Goal: Information Seeking & Learning: Learn about a topic

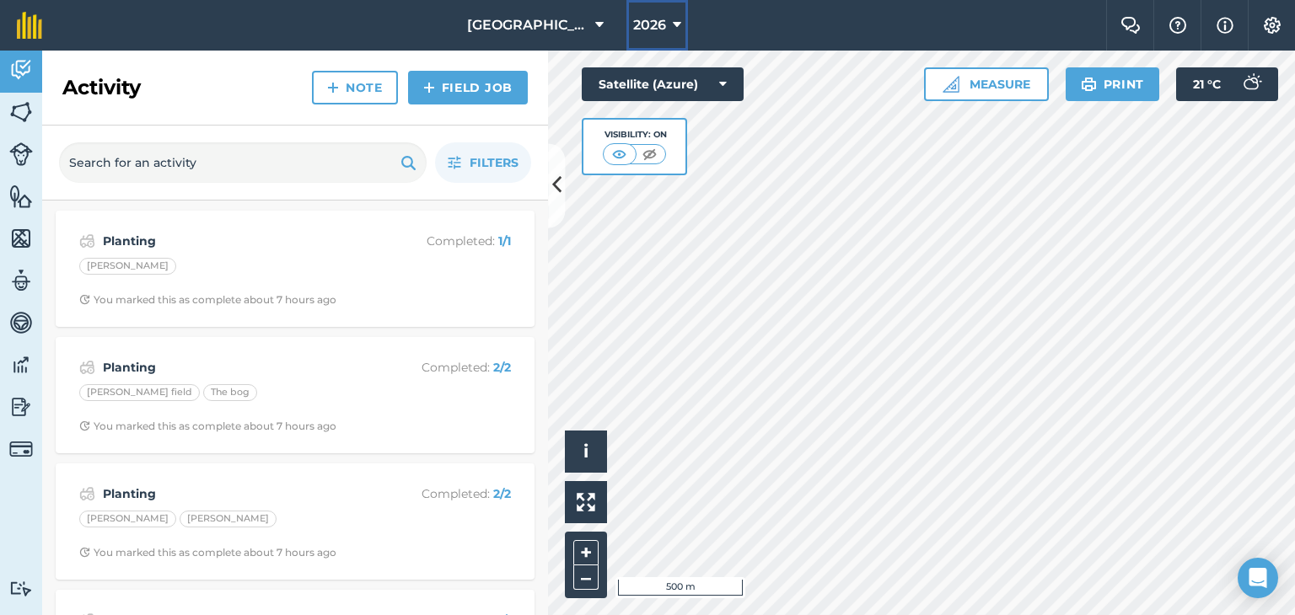
click at [681, 30] on button "2026" at bounding box center [657, 25] width 62 height 51
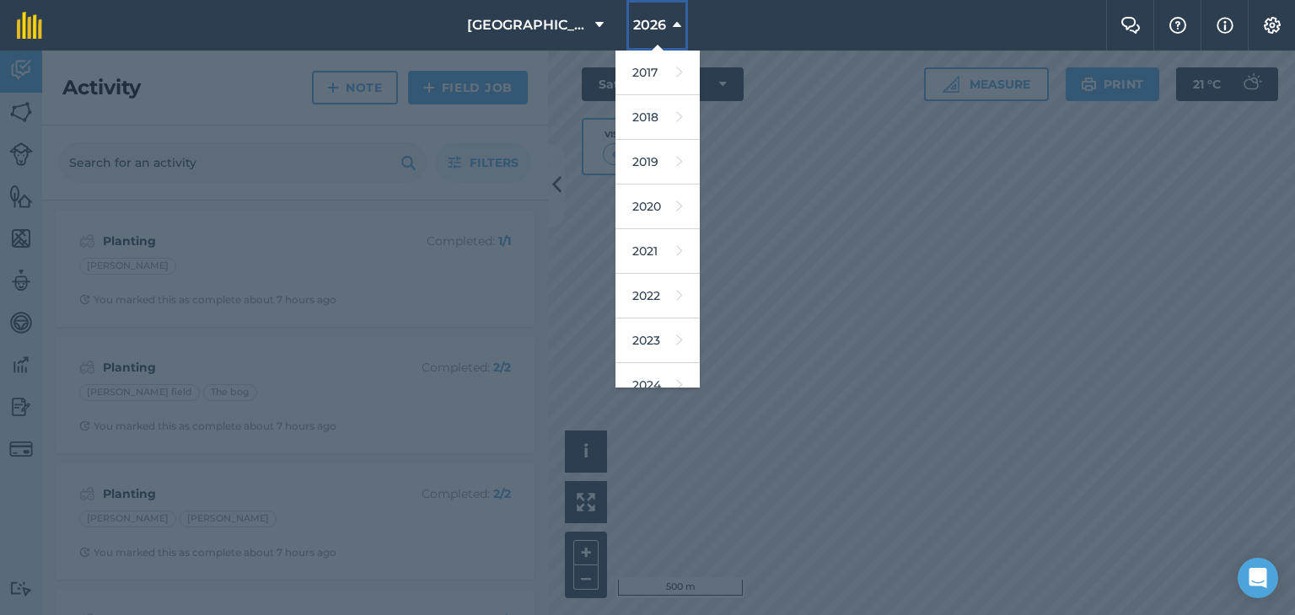
scroll to position [152, 0]
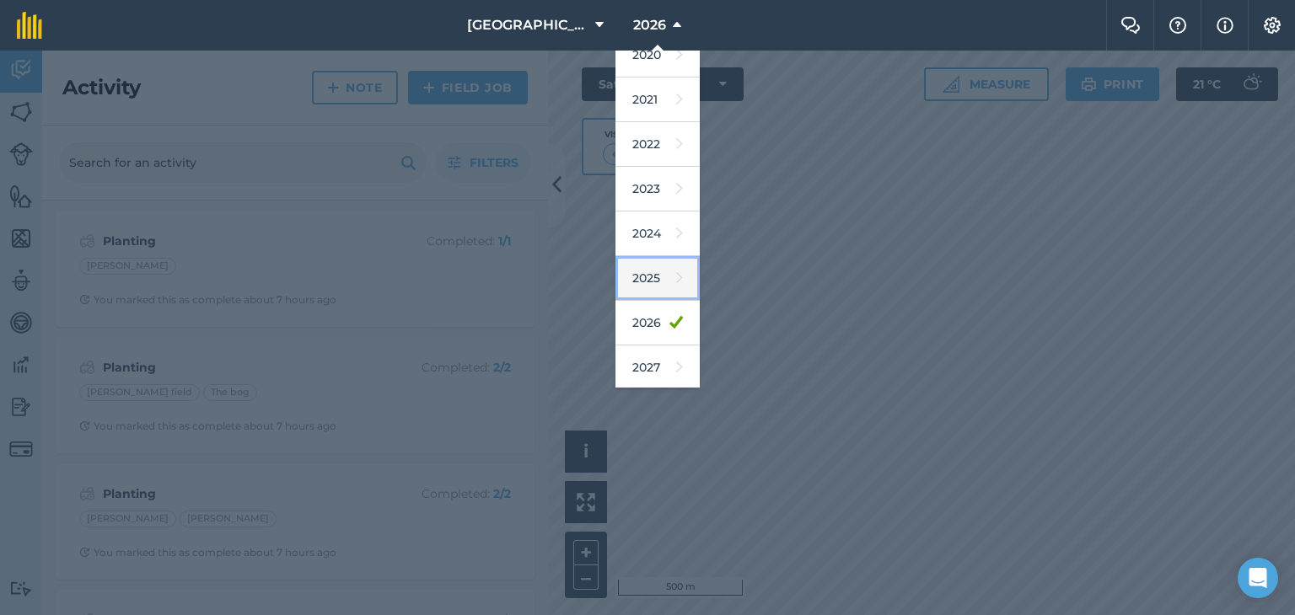
click at [652, 283] on link "2025" at bounding box center [657, 278] width 84 height 45
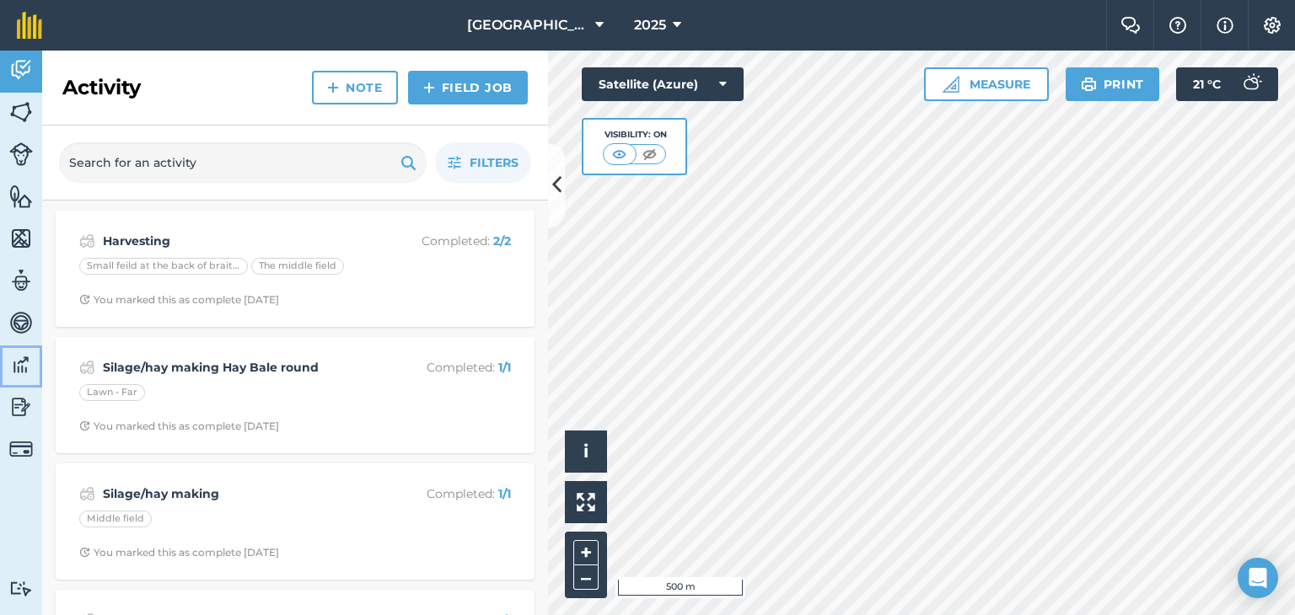
click at [25, 369] on img at bounding box center [21, 364] width 24 height 25
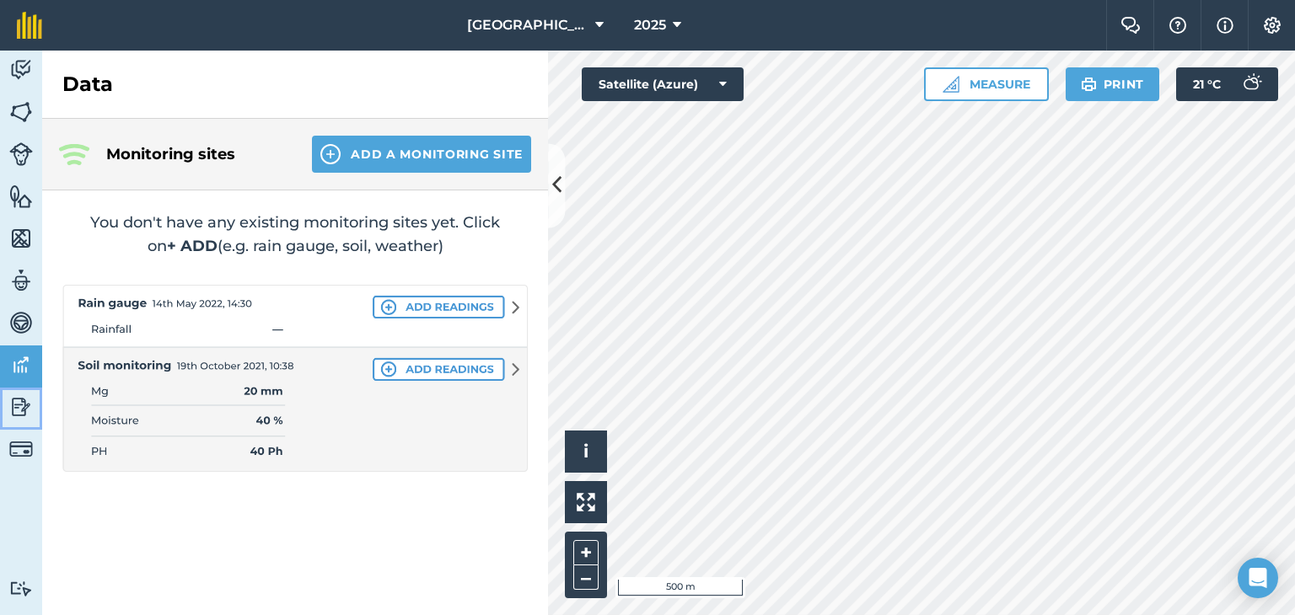
click at [20, 402] on img at bounding box center [21, 407] width 24 height 25
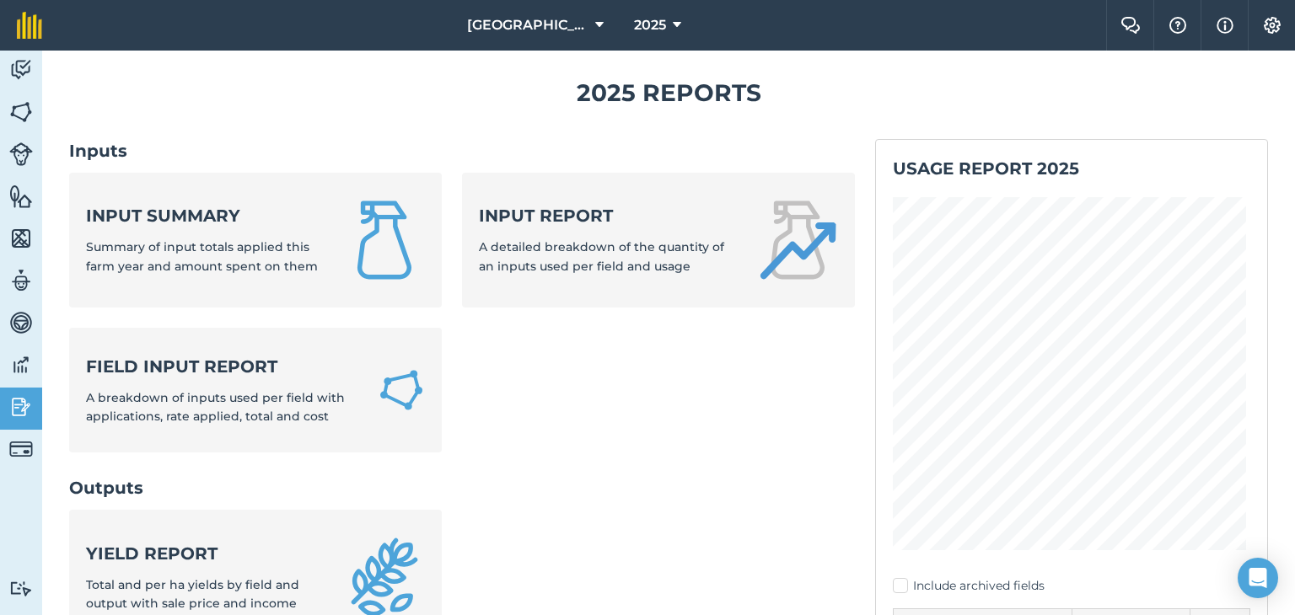
scroll to position [29, 0]
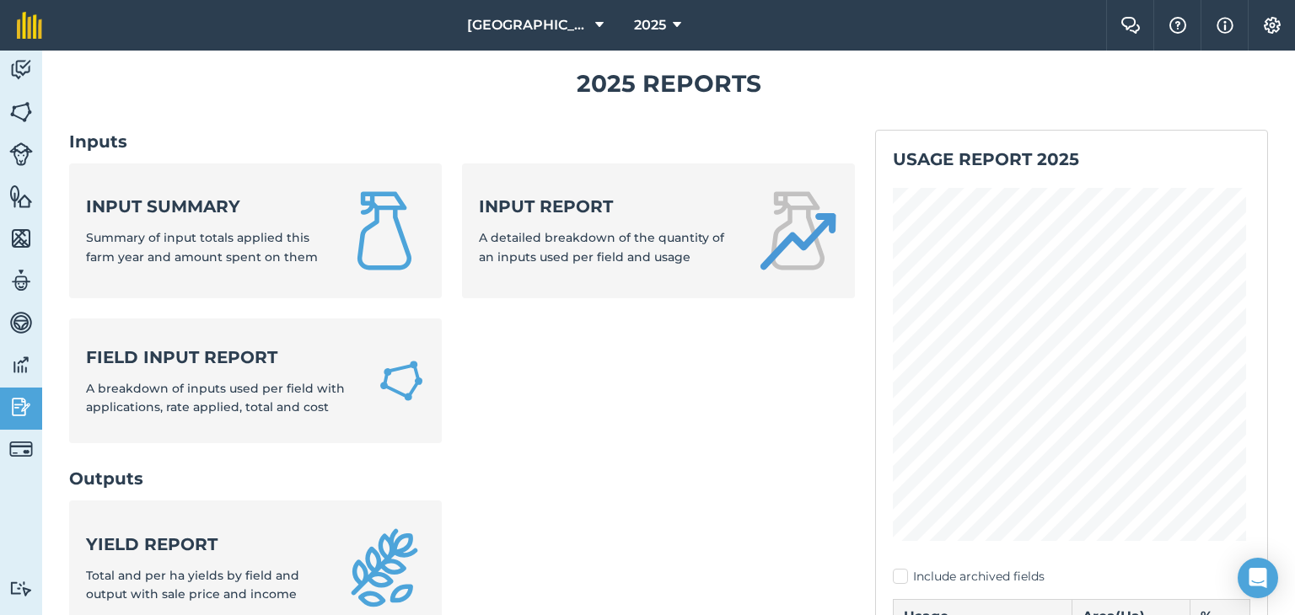
drag, startPoint x: 1294, startPoint y: 89, endPoint x: 1291, endPoint y: 100, distance: 12.1
click at [1291, 100] on div "2025 Reports Inputs Input summary Summary of input totals applied this farm yea…" at bounding box center [668, 333] width 1253 height 565
click at [1294, 119] on div "2025 Reports Inputs Input summary Summary of input totals applied this farm yea…" at bounding box center [668, 333] width 1253 height 565
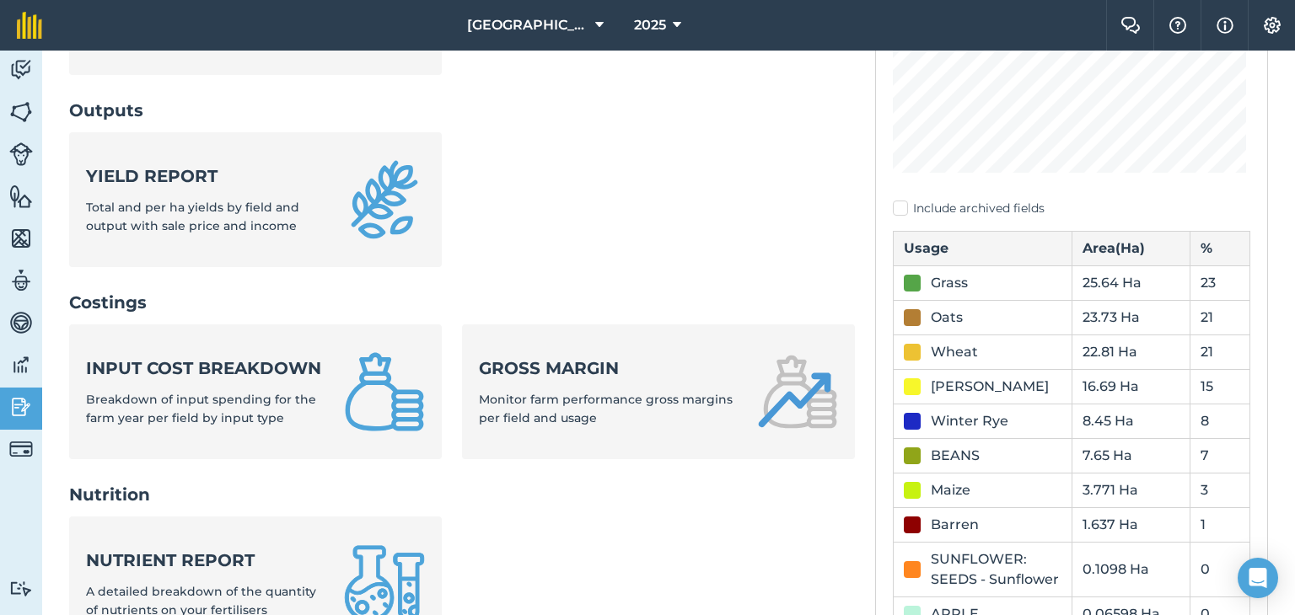
scroll to position [421, 0]
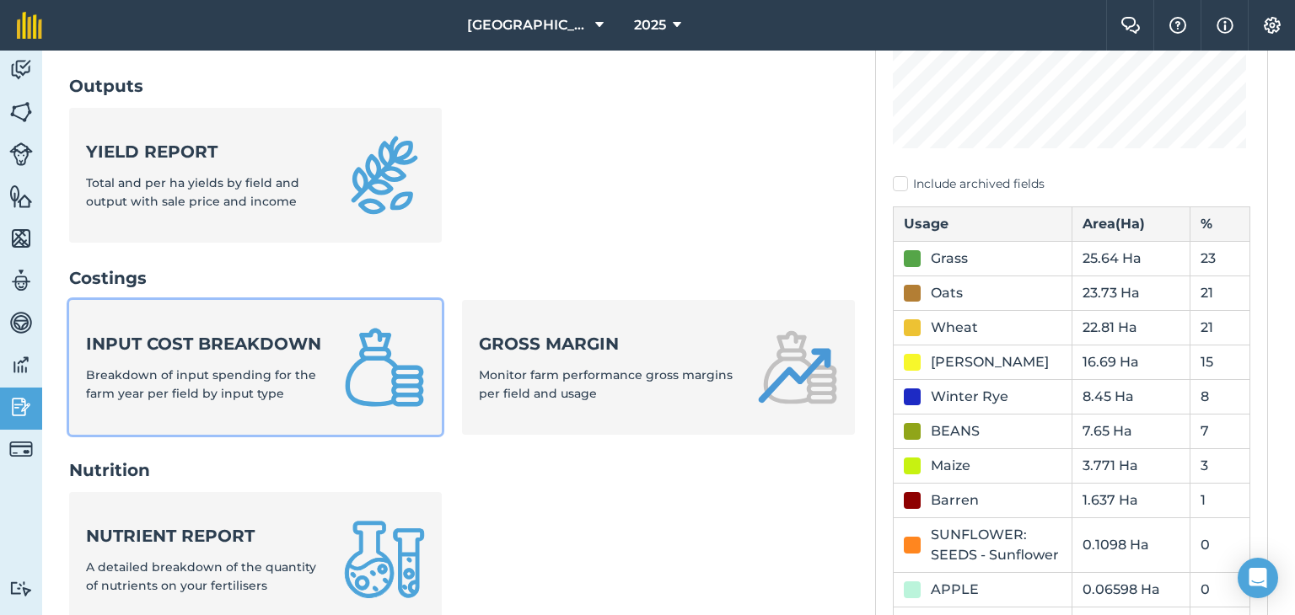
click at [290, 378] on div "Input cost breakdown Breakdown of input spending for the farm year per field by…" at bounding box center [205, 368] width 238 height 72
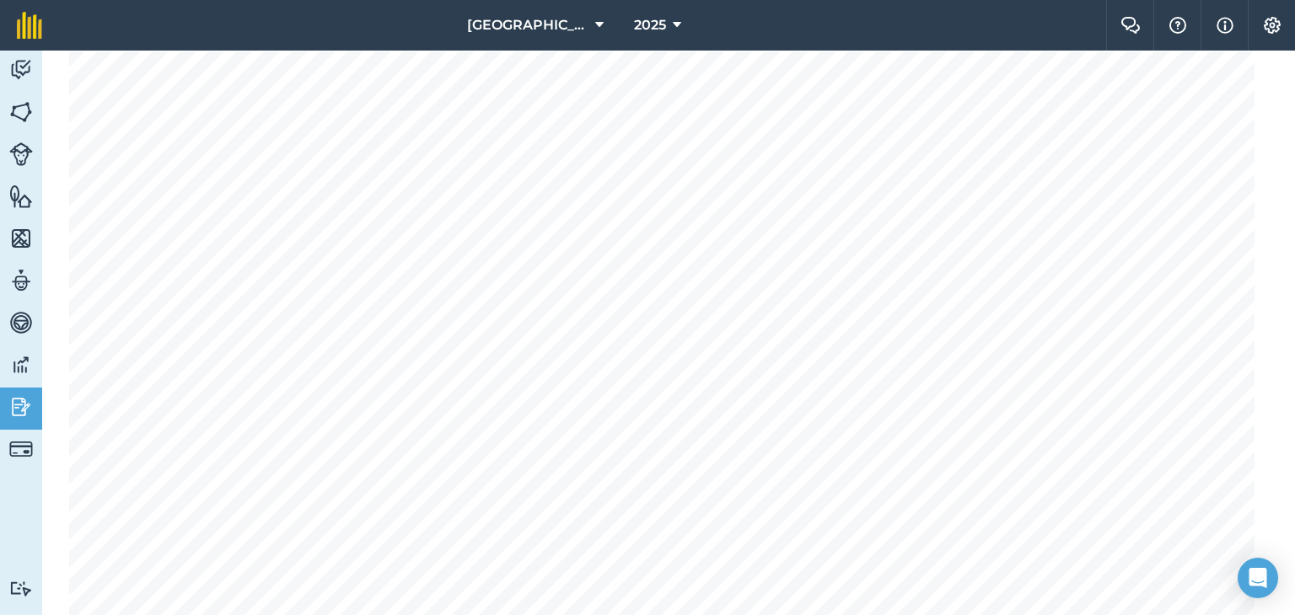
scroll to position [84, 0]
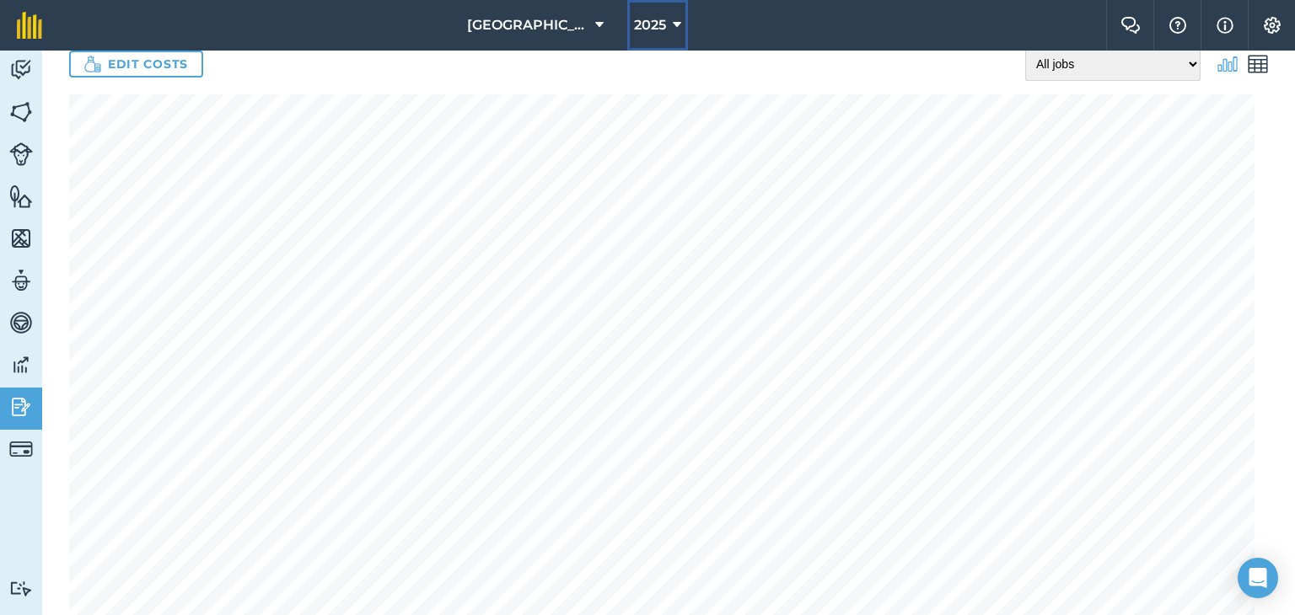
click at [654, 17] on span "2025" at bounding box center [650, 25] width 32 height 20
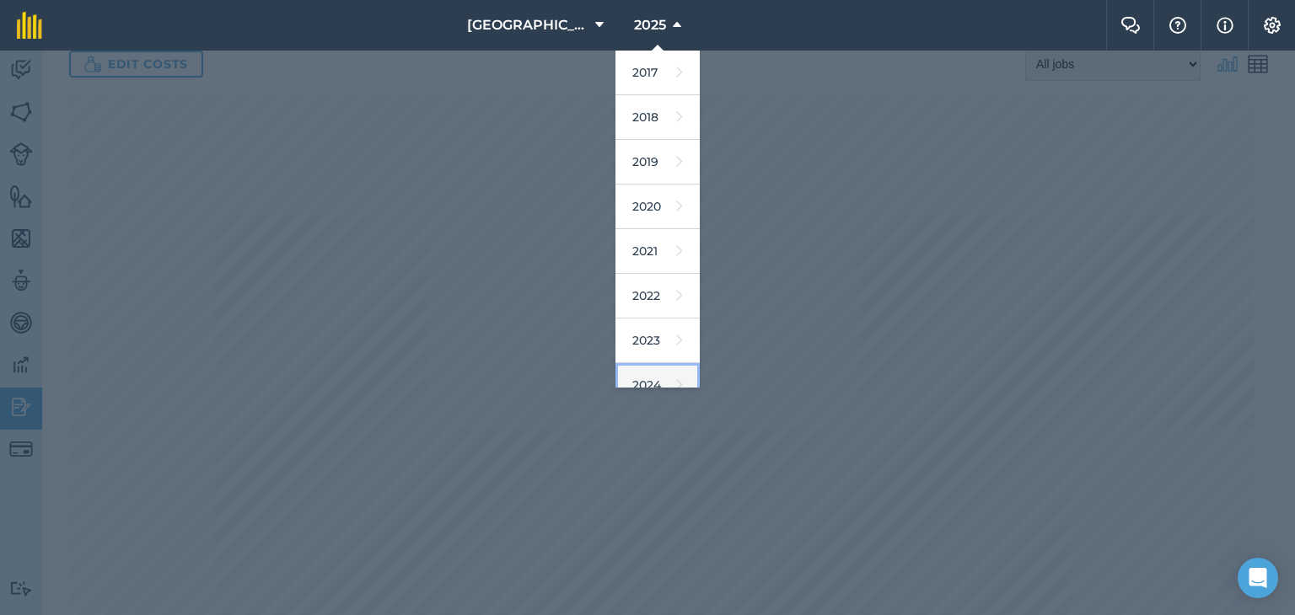
click at [643, 368] on link "2024" at bounding box center [657, 385] width 84 height 45
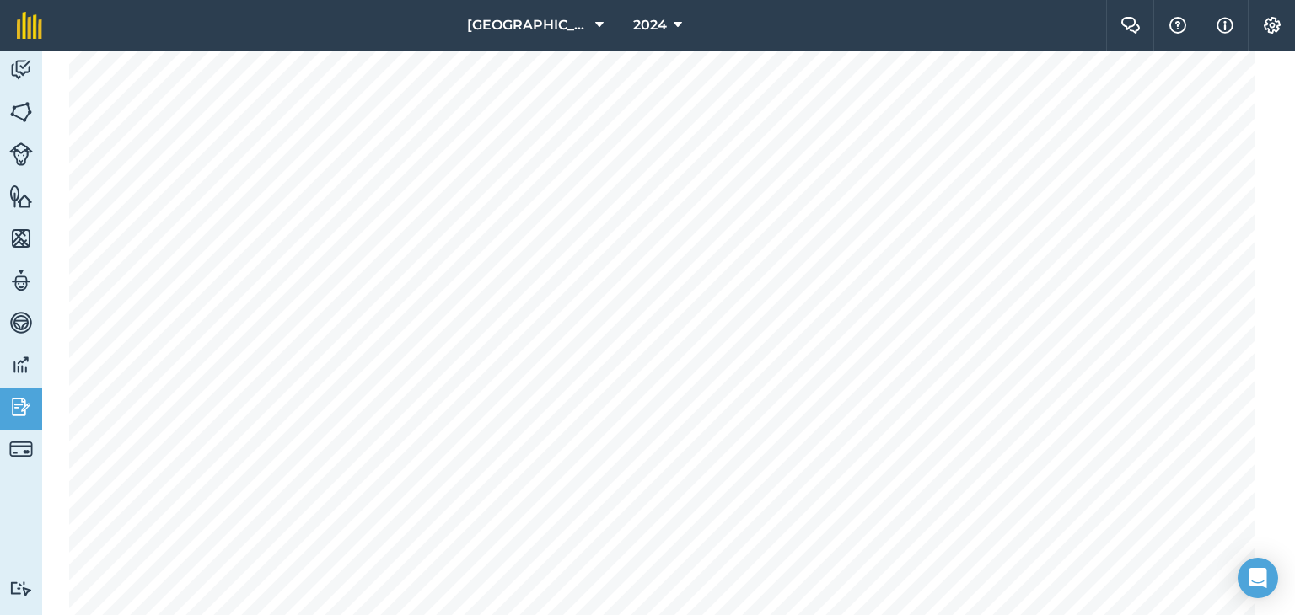
scroll to position [0, 0]
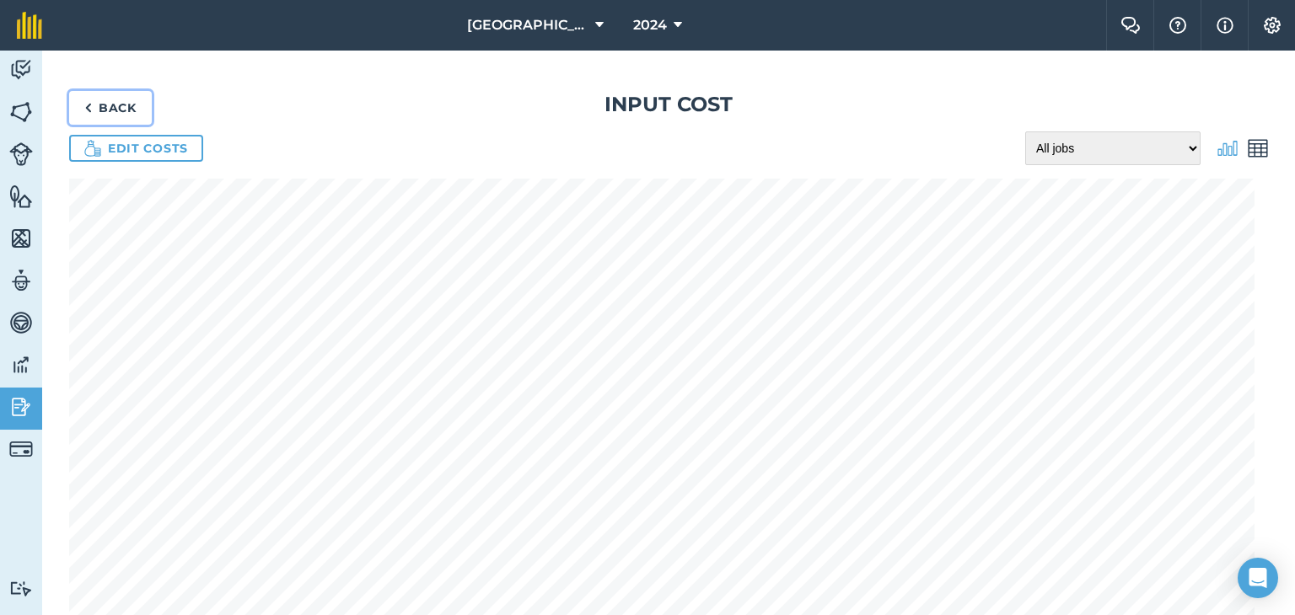
click at [78, 110] on link "Back" at bounding box center [110, 108] width 83 height 34
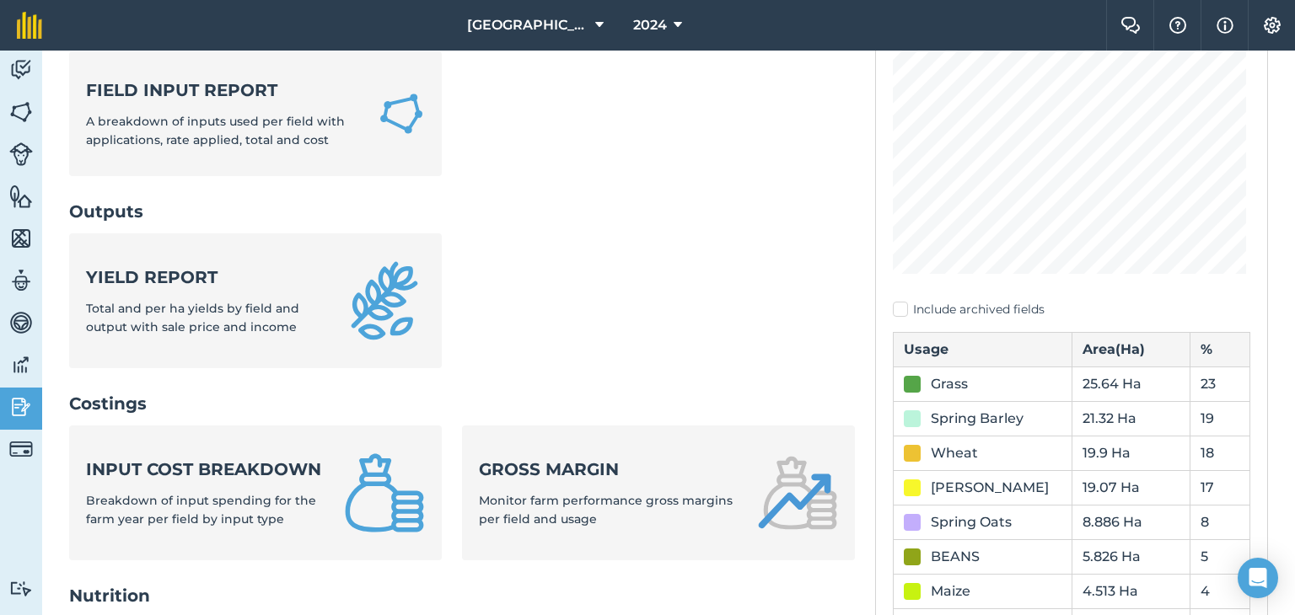
scroll to position [421, 0]
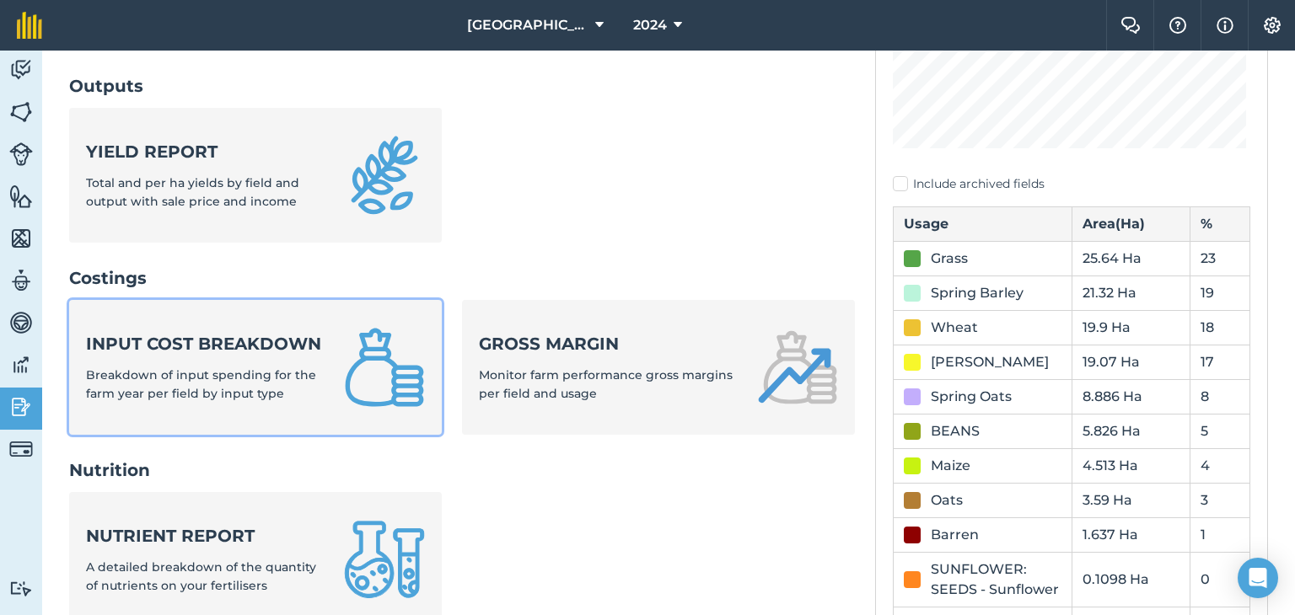
click at [328, 395] on link "Input cost breakdown Breakdown of input spending for the farm year per field by…" at bounding box center [255, 367] width 373 height 135
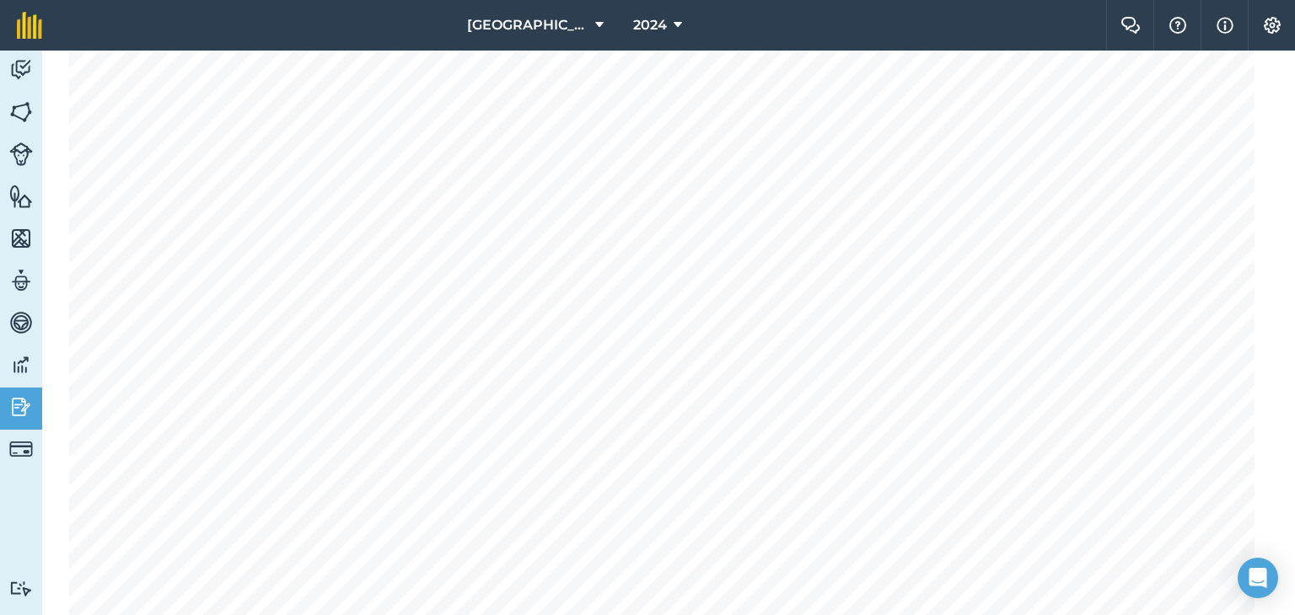
scroll to position [253, 0]
click at [671, 18] on button "2024" at bounding box center [657, 25] width 62 height 51
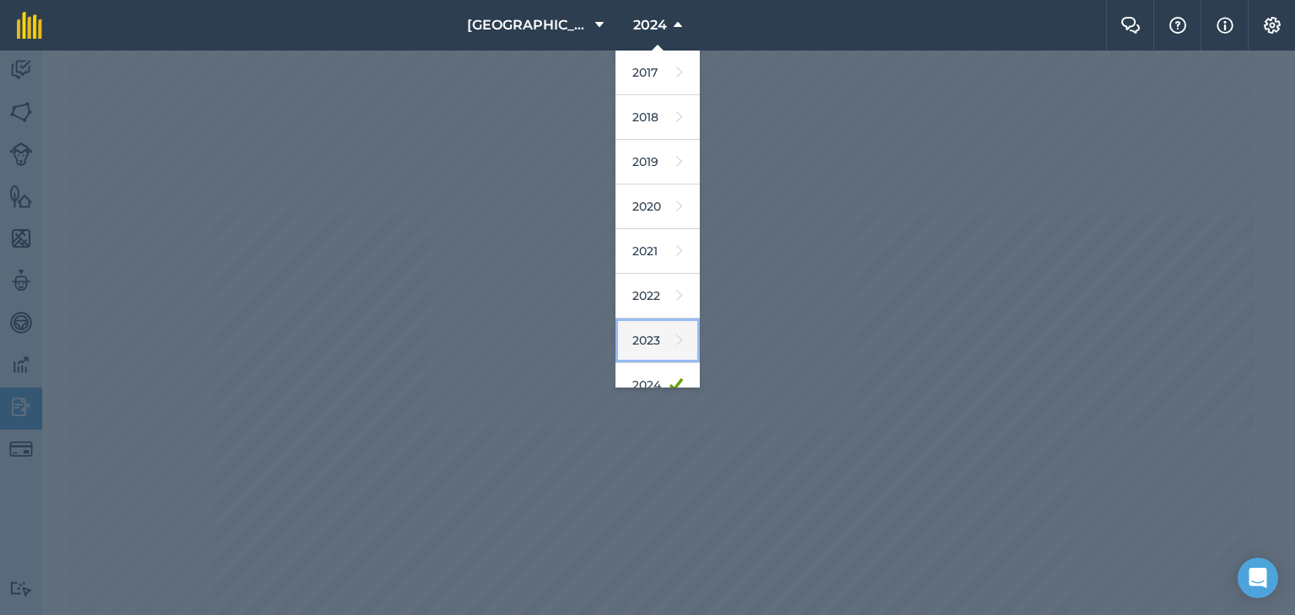
click at [624, 336] on link "2023" at bounding box center [657, 341] width 84 height 45
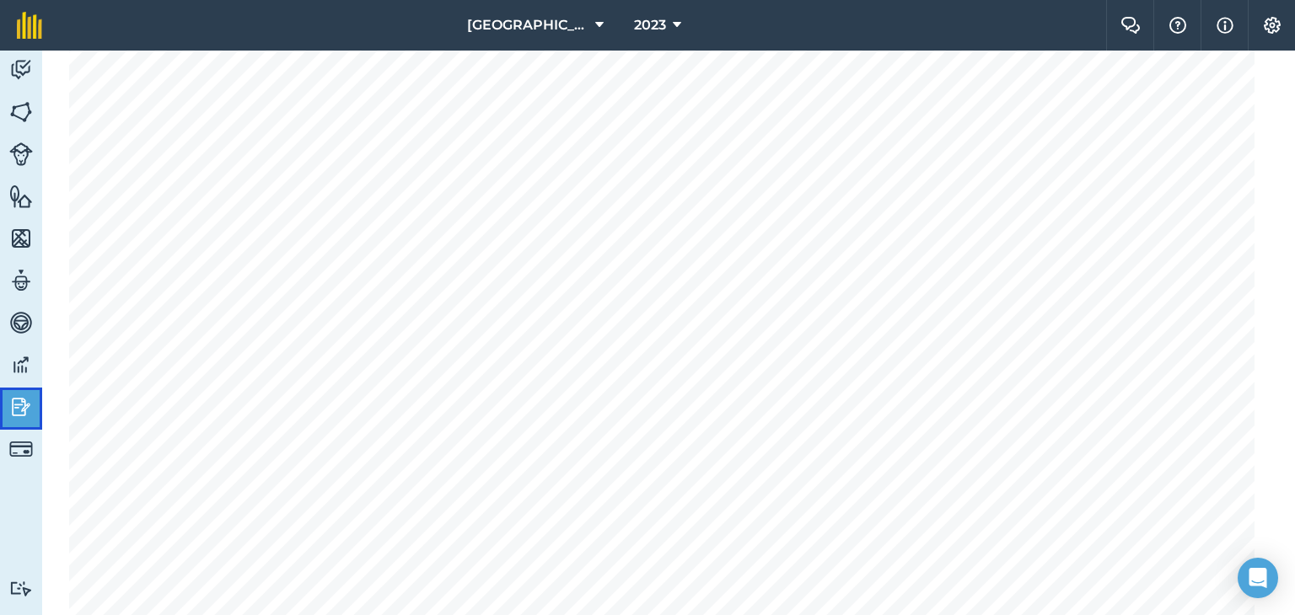
click at [24, 405] on img at bounding box center [21, 407] width 24 height 25
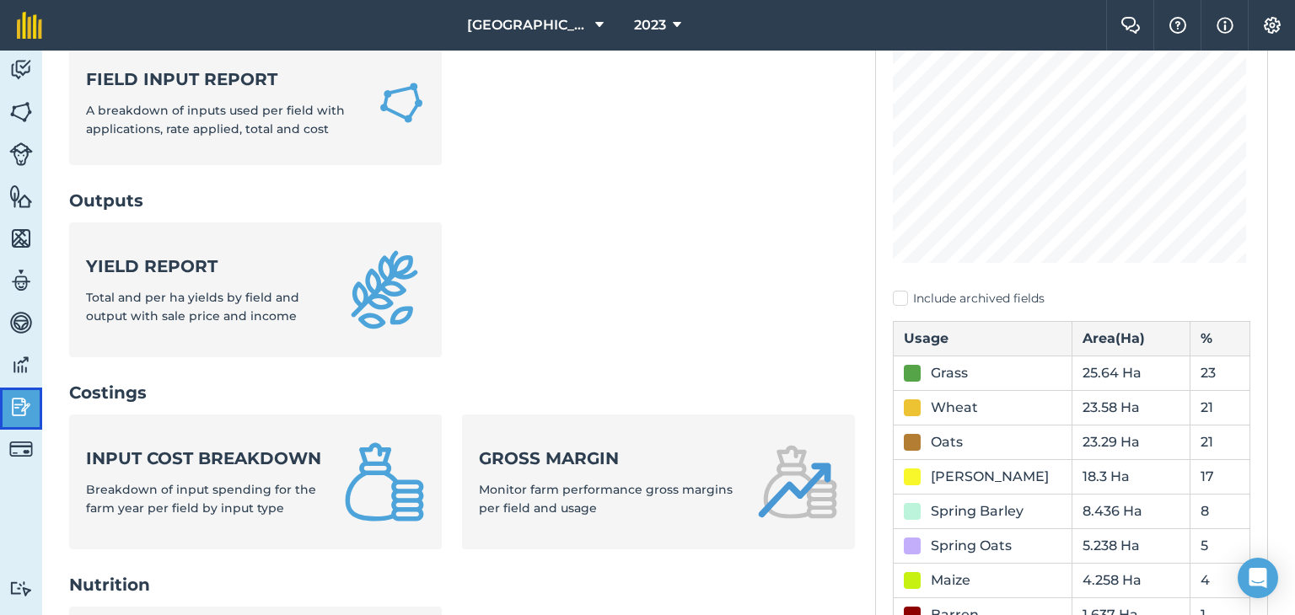
scroll to position [337, 0]
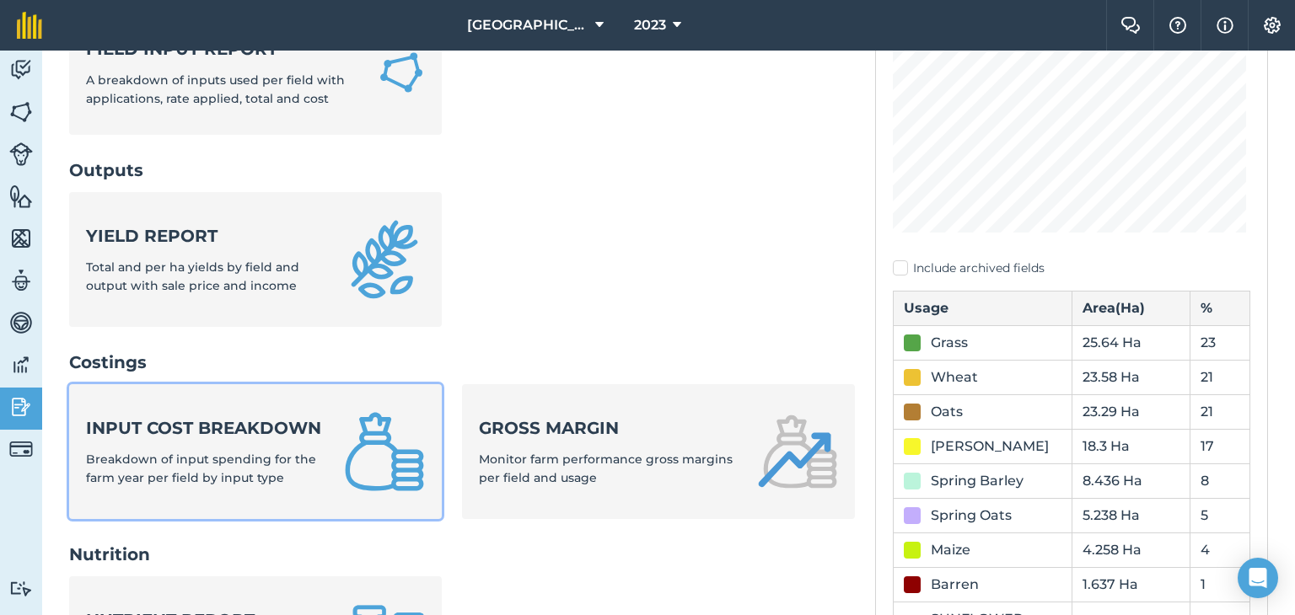
click at [321, 464] on link "Input cost breakdown Breakdown of input spending for the farm year per field by…" at bounding box center [255, 451] width 373 height 135
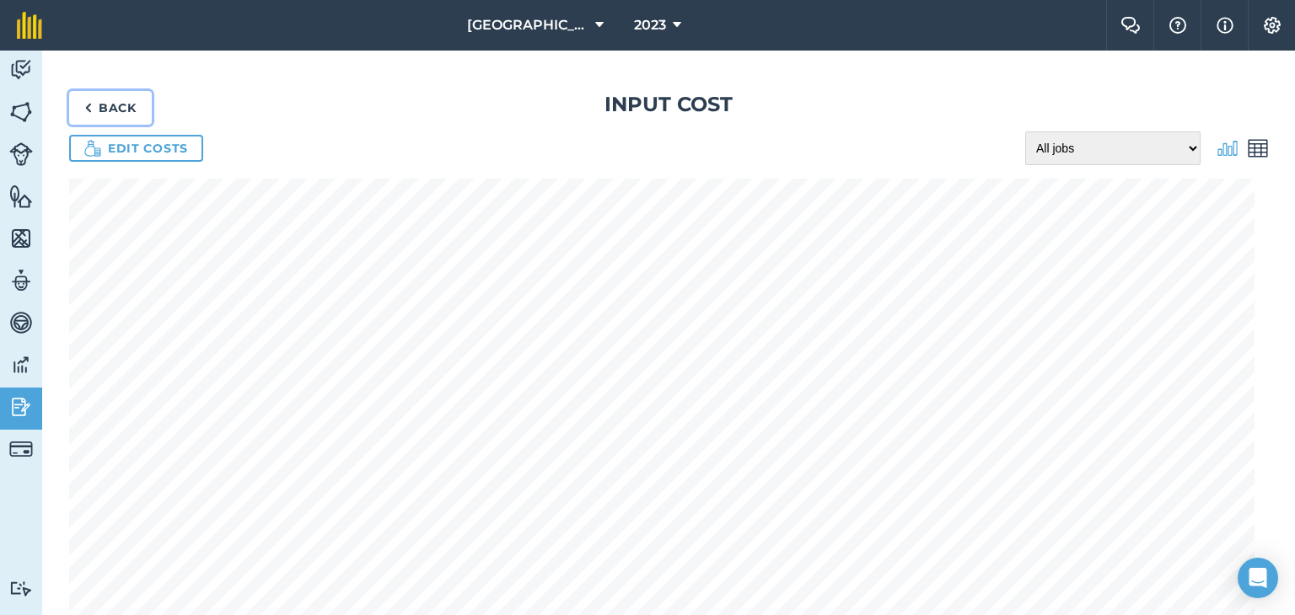
click at [130, 110] on link "Back" at bounding box center [110, 108] width 83 height 34
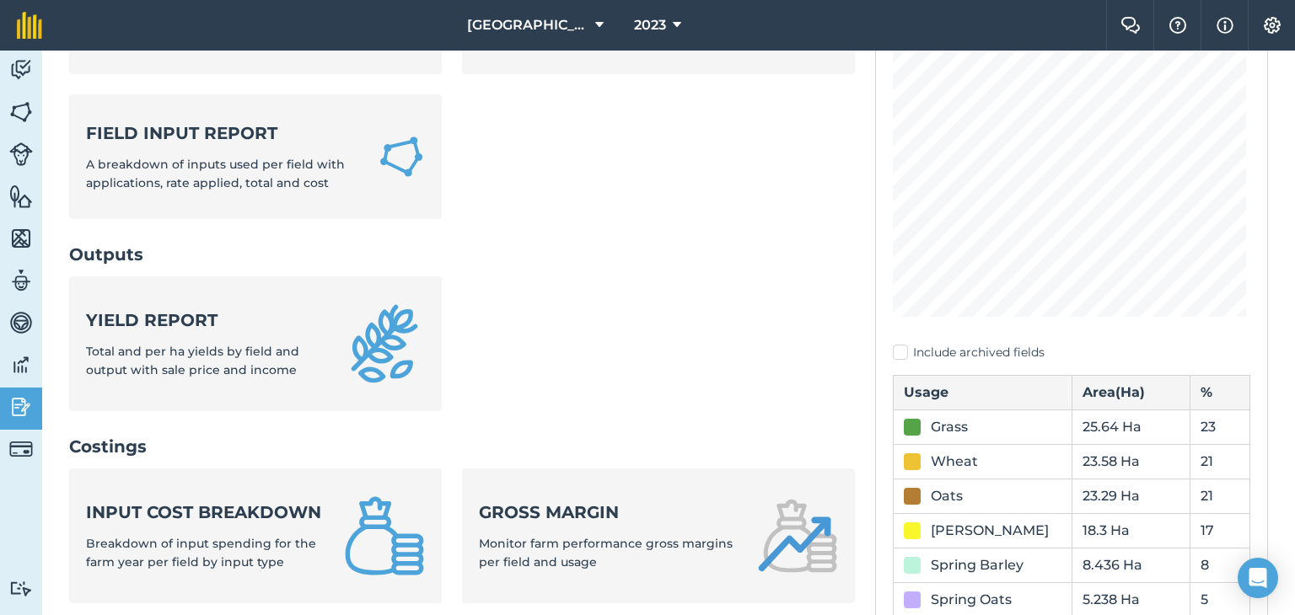
scroll to position [337, 0]
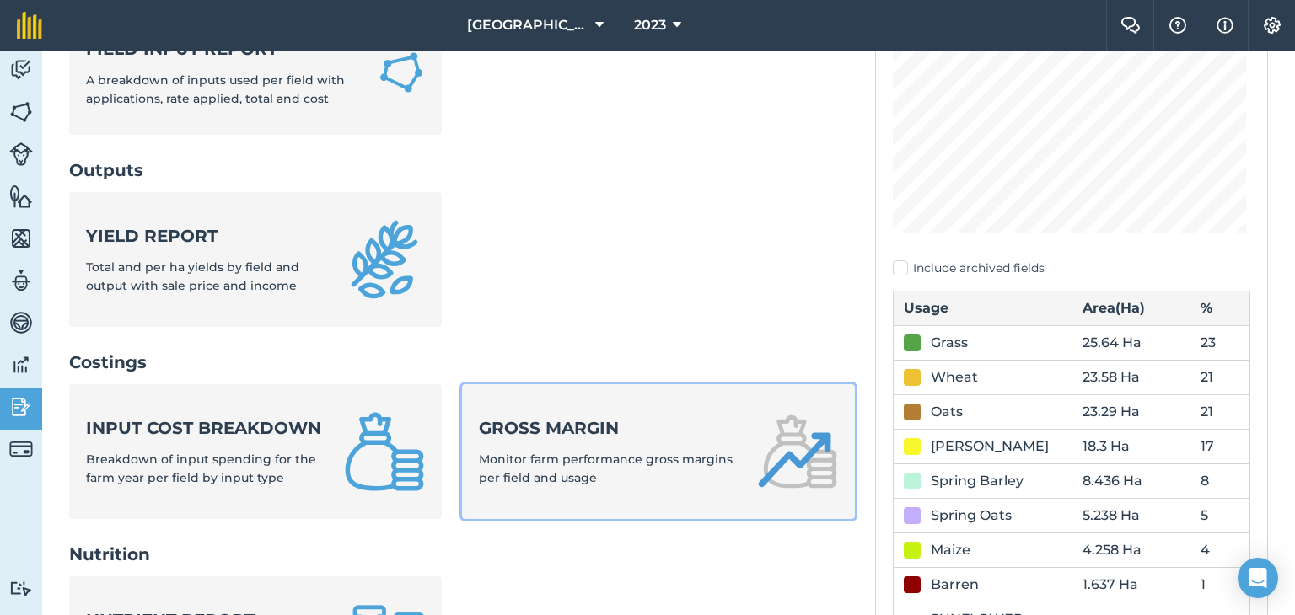
click at [514, 423] on strong "Gross margin" at bounding box center [608, 428] width 258 height 24
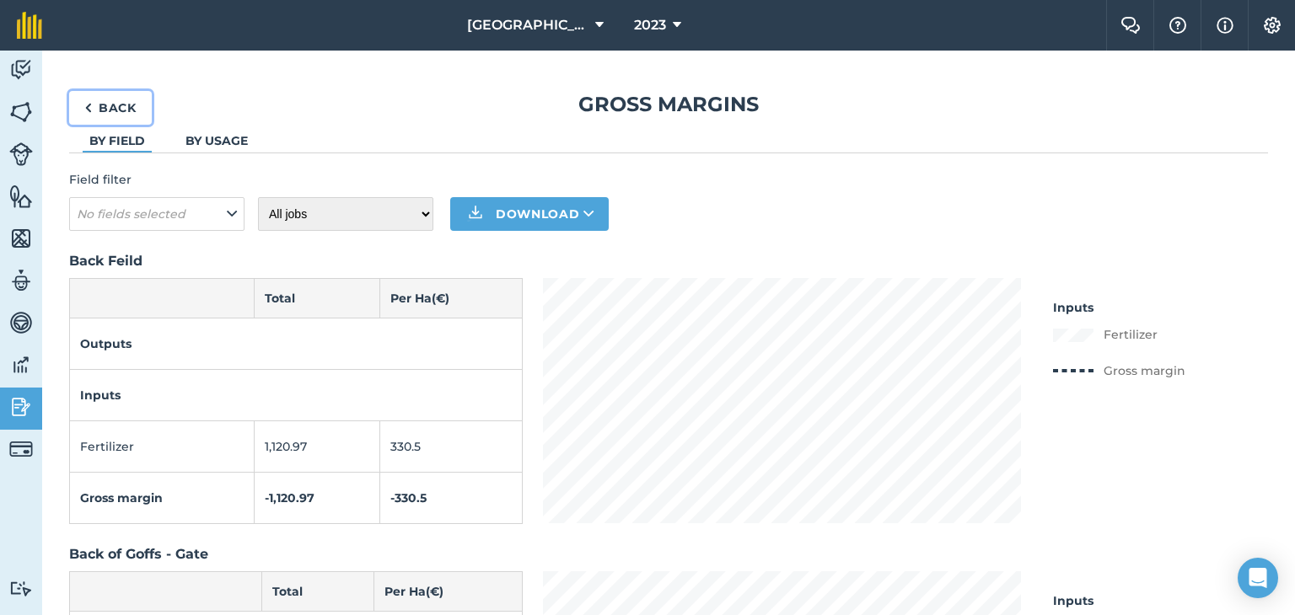
click at [103, 112] on link "Back" at bounding box center [110, 108] width 83 height 34
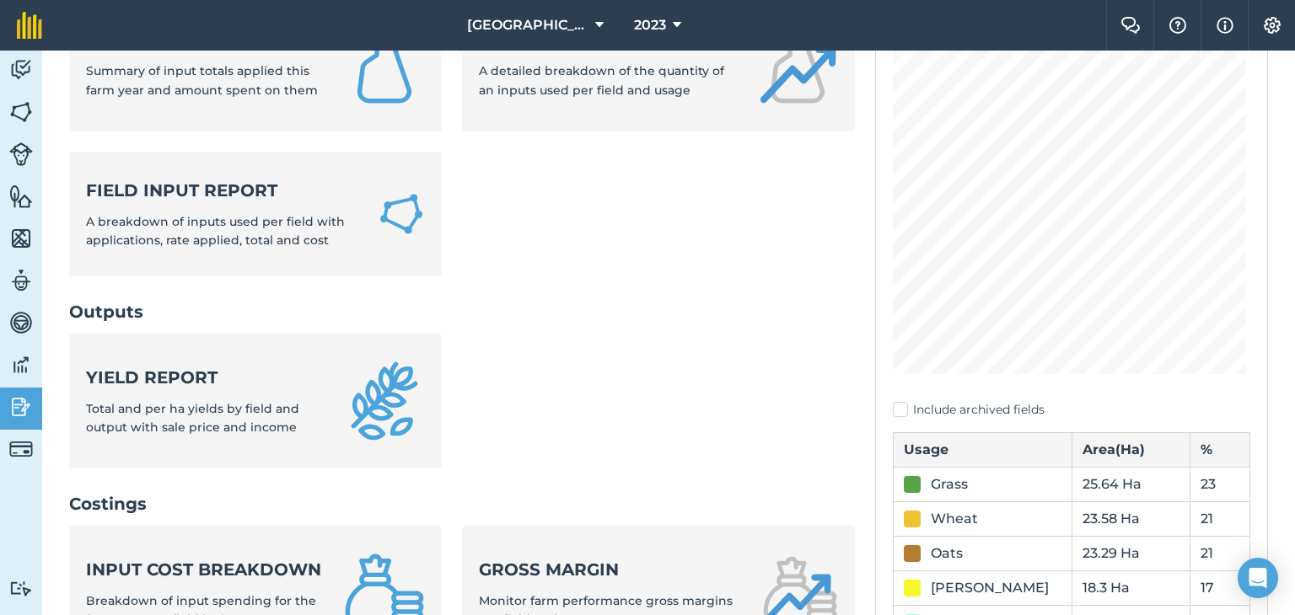
scroll to position [337, 0]
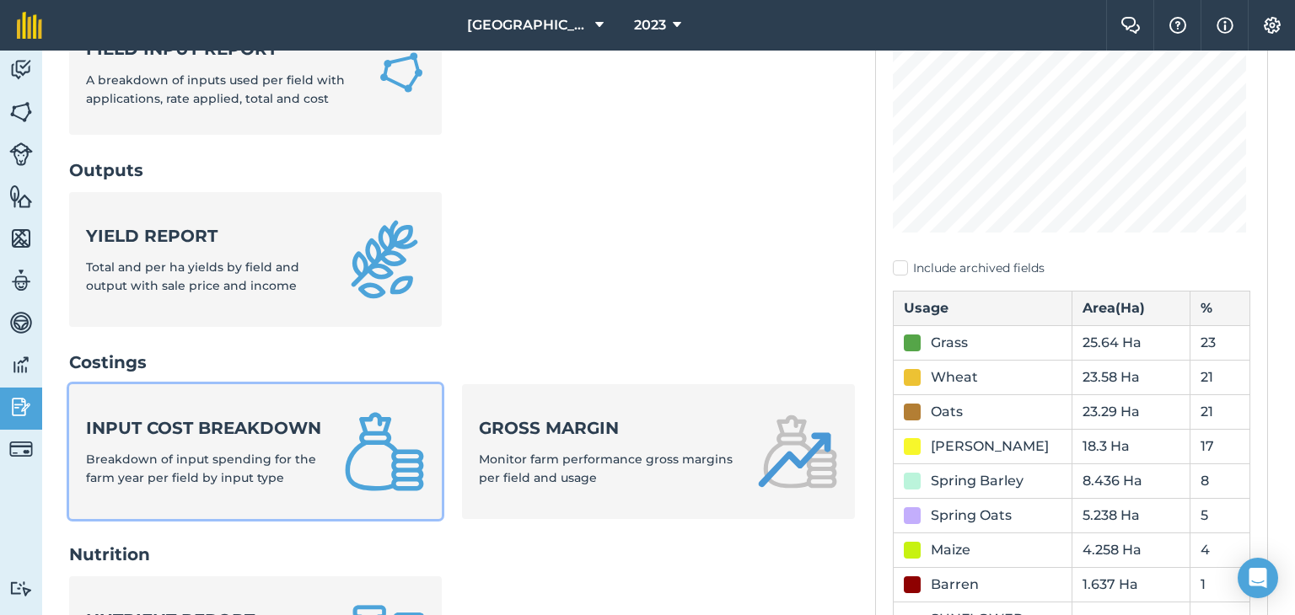
click at [279, 440] on strong "Input cost breakdown" at bounding box center [205, 428] width 238 height 24
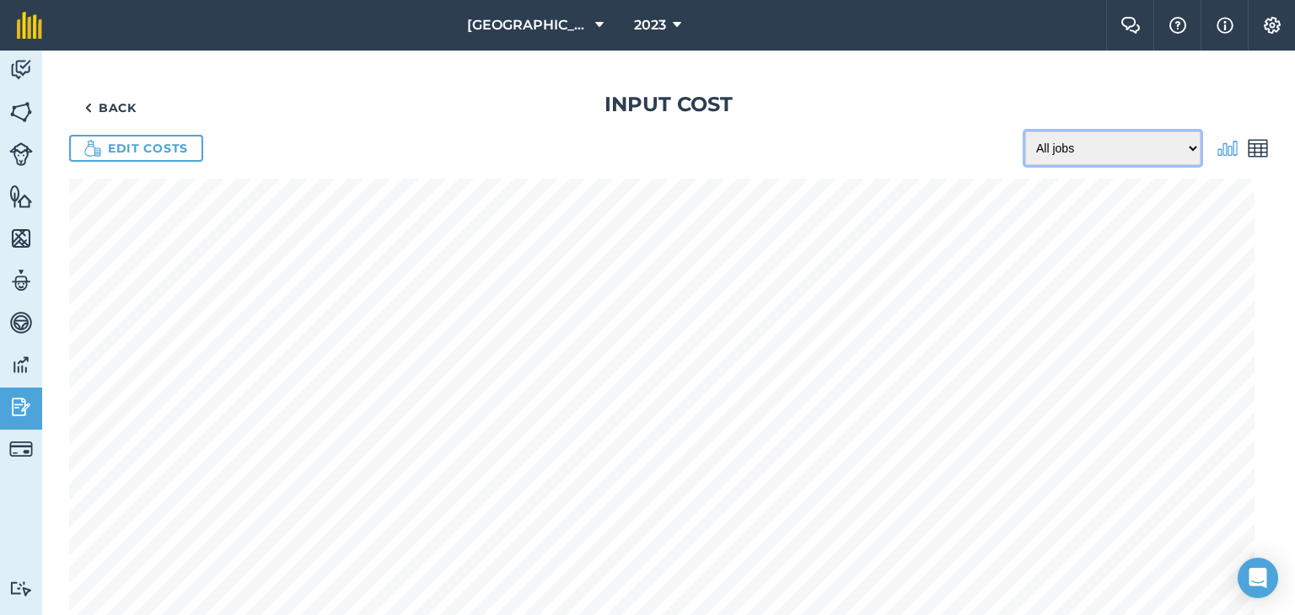
click at [1172, 146] on select "All jobs Incomplete jobs Complete jobs" at bounding box center [1112, 149] width 175 height 34
click at [897, 176] on div "Back Input cost Edit costs All jobs Incomplete jobs Complete jobs" at bounding box center [668, 590] width 1199 height 998
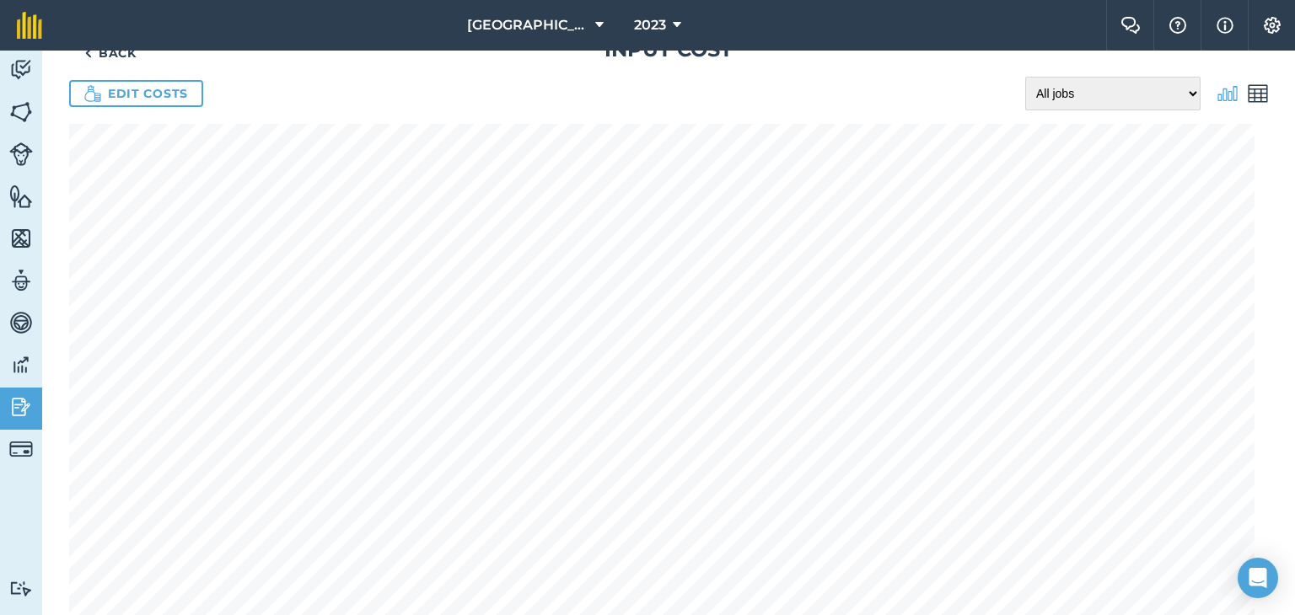
scroll to position [84, 0]
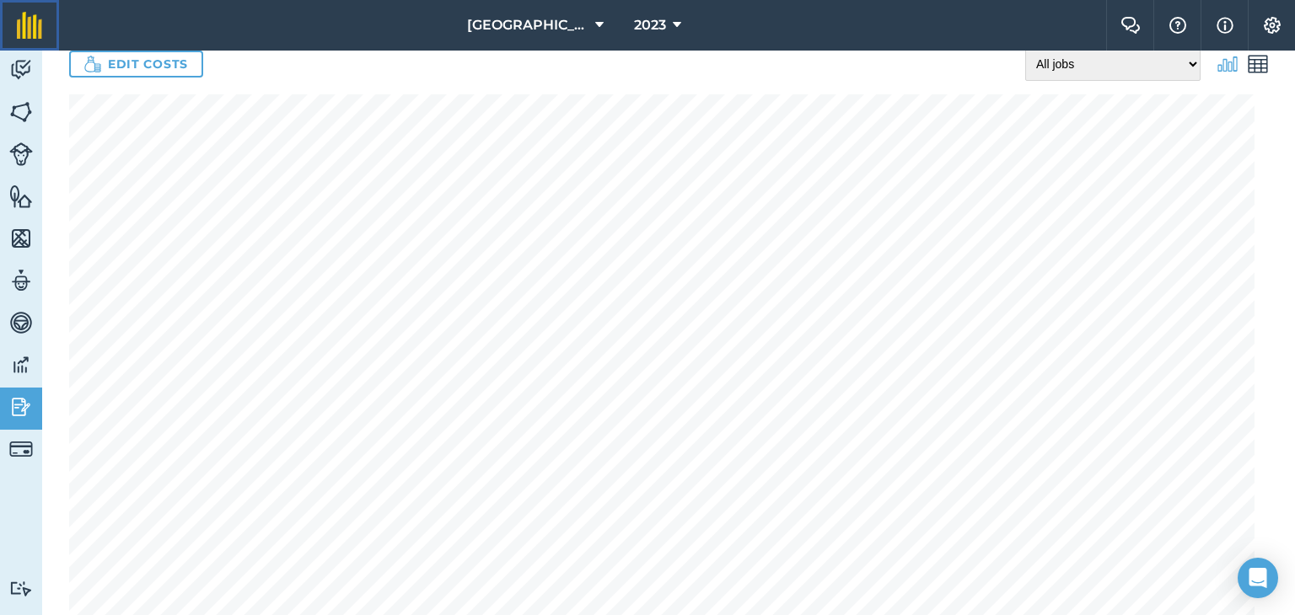
click at [40, 29] on img at bounding box center [29, 25] width 25 height 27
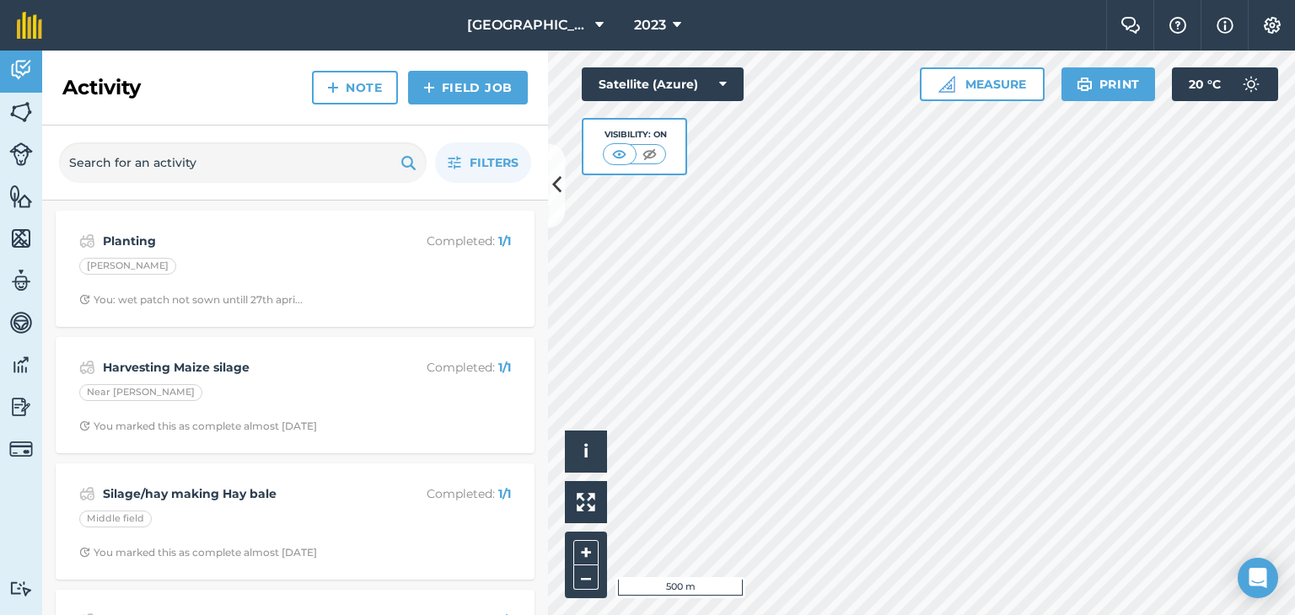
click at [702, 20] on div "2023" at bounding box center [657, 25] width 94 height 51
click at [669, 24] on button "2023" at bounding box center [657, 25] width 61 height 51
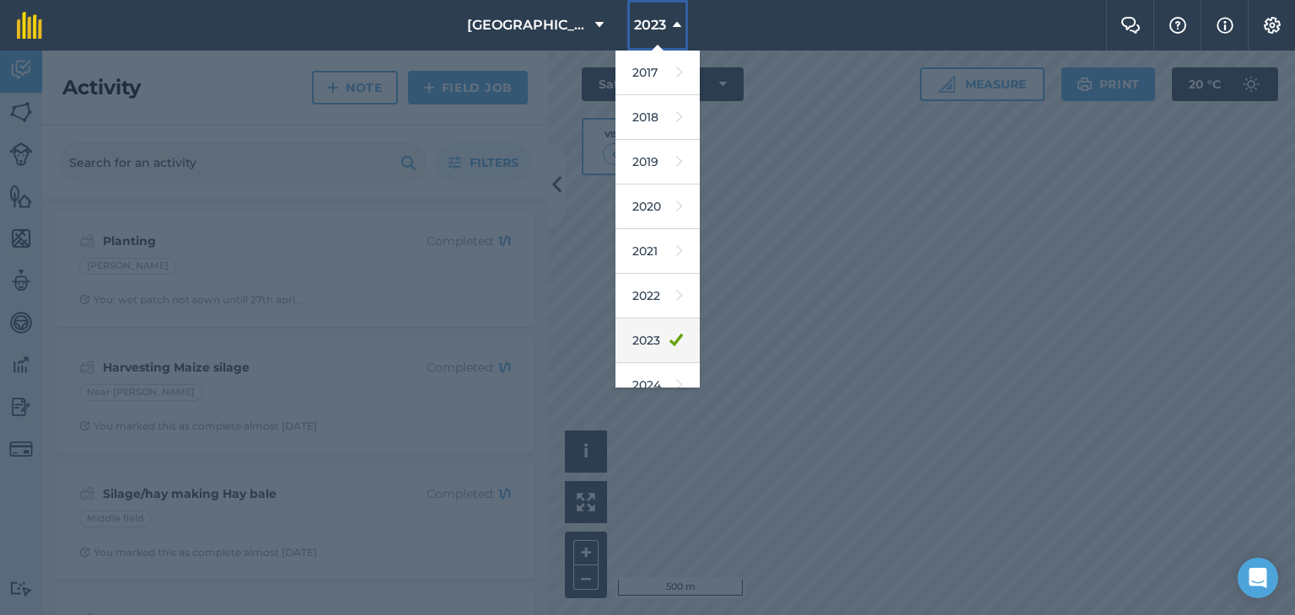
scroll to position [152, 0]
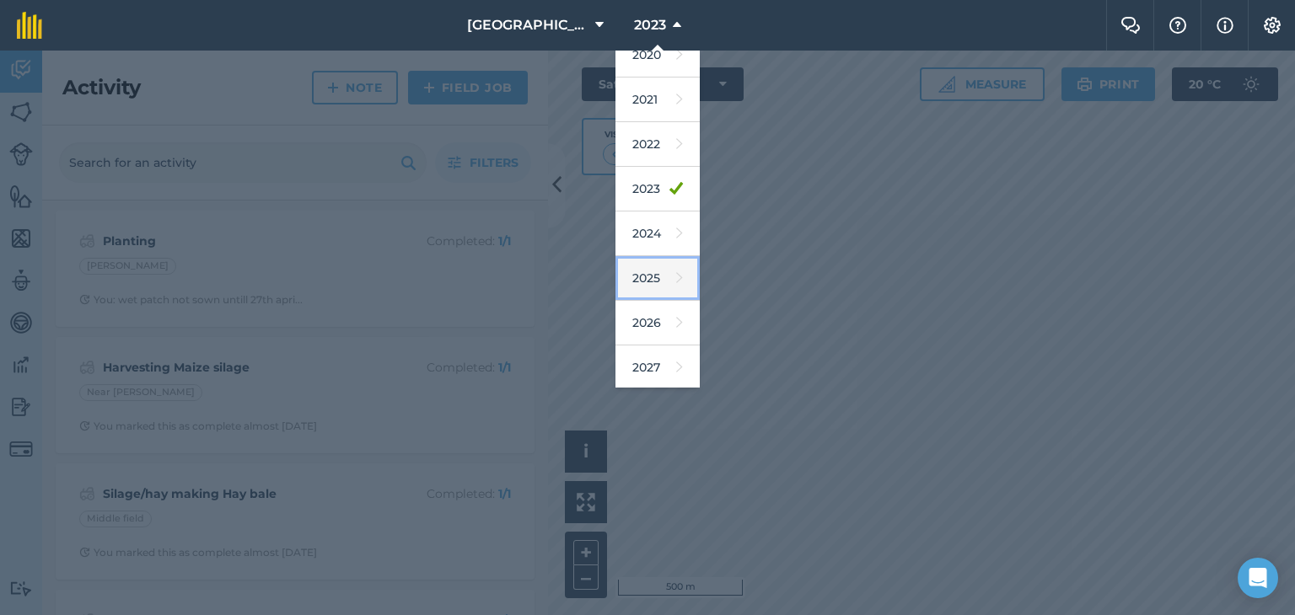
click at [657, 280] on link "2025" at bounding box center [657, 278] width 84 height 45
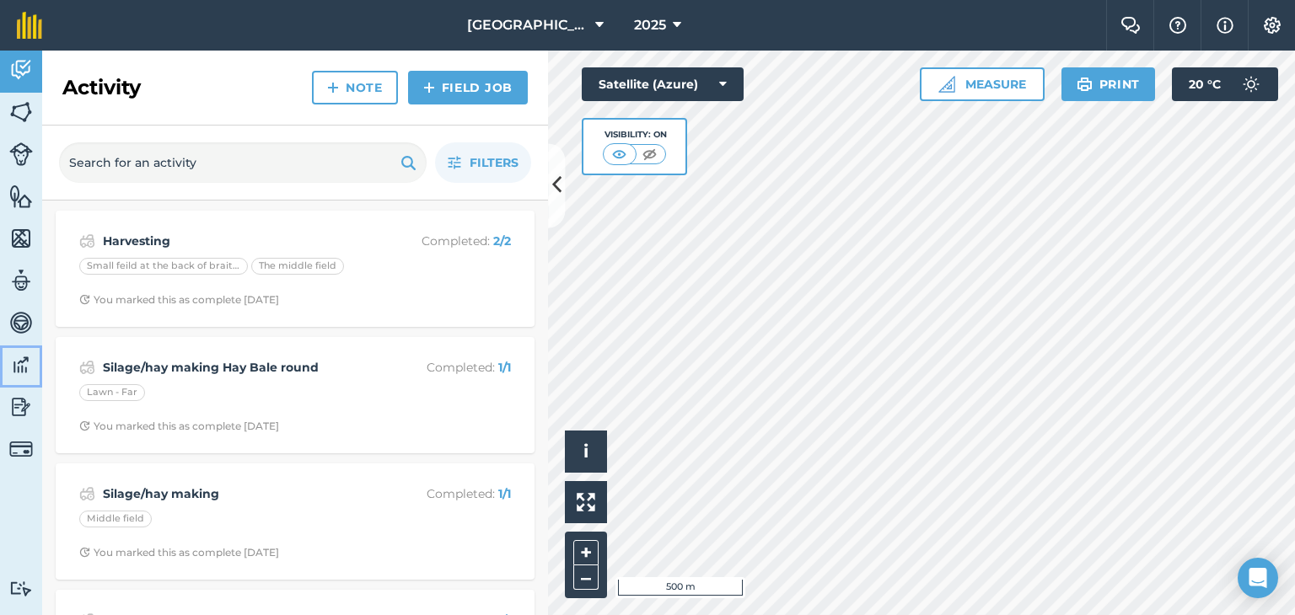
click at [30, 372] on img at bounding box center [21, 364] width 24 height 25
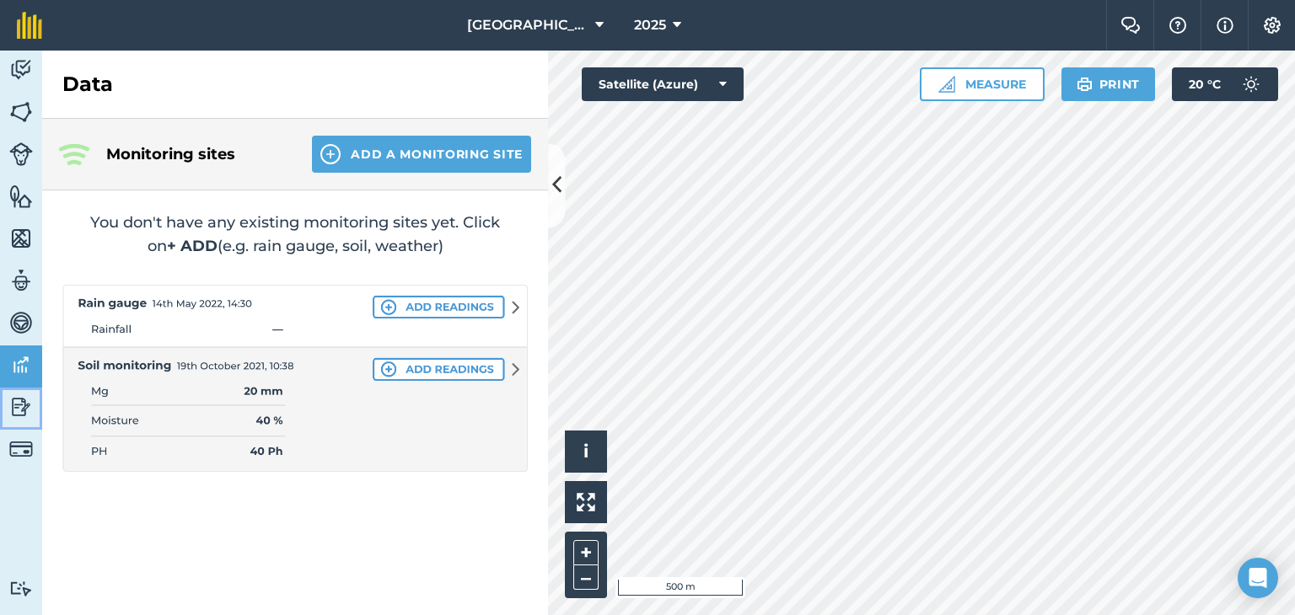
click at [22, 399] on img at bounding box center [21, 407] width 24 height 25
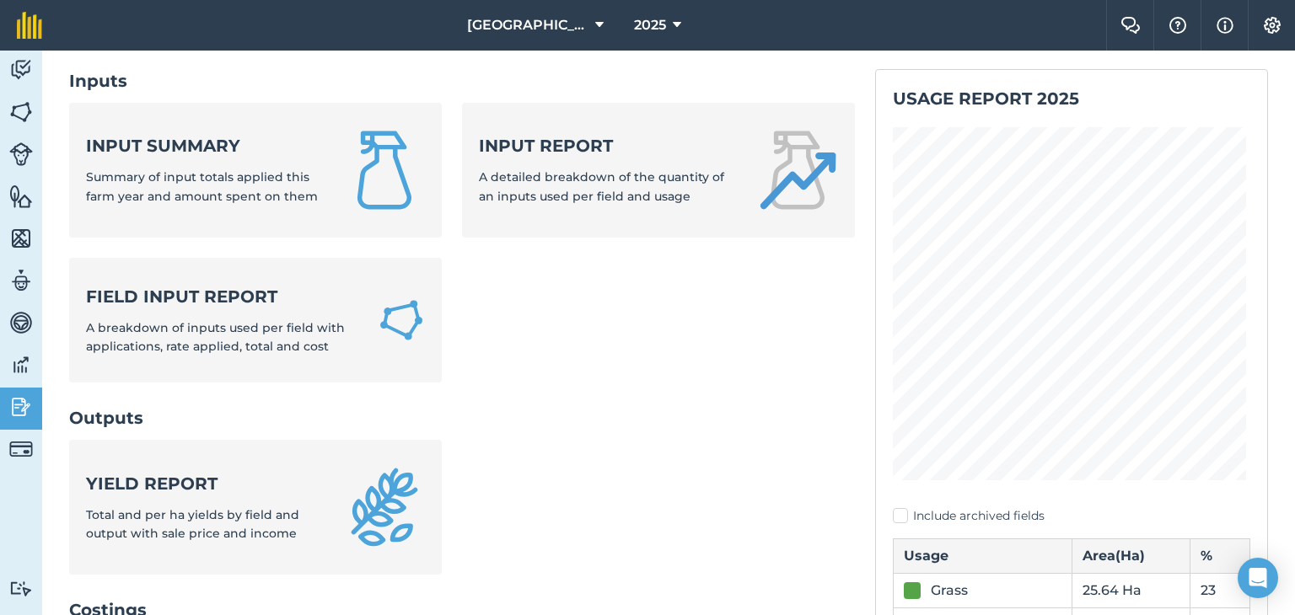
scroll to position [253, 0]
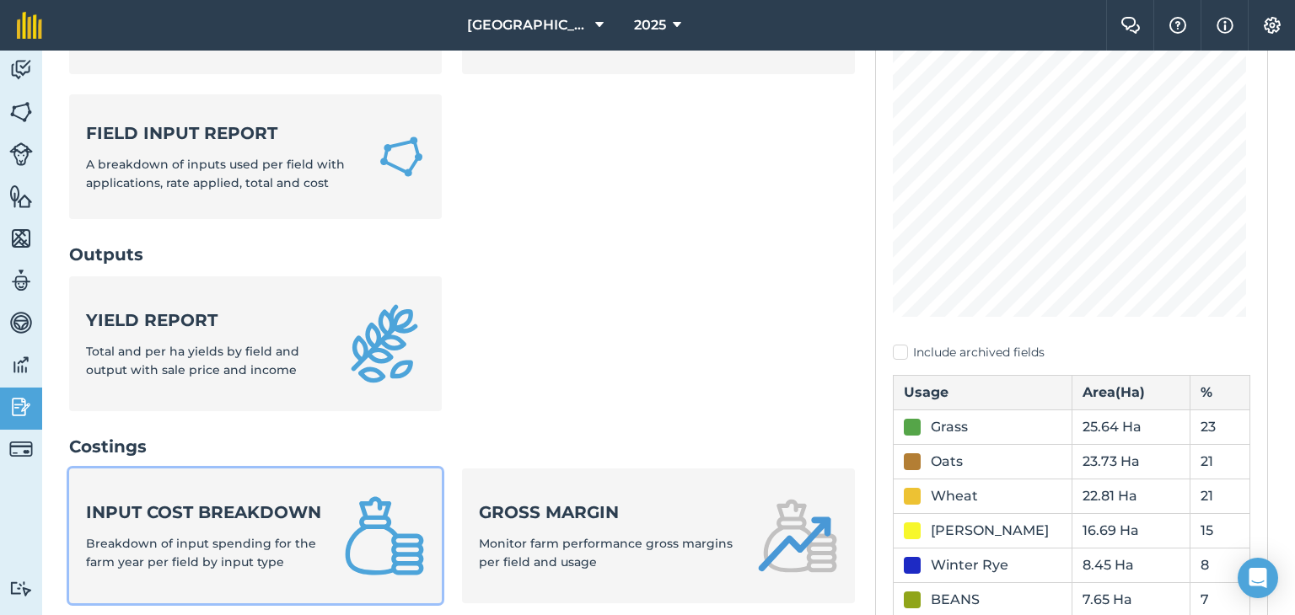
click at [313, 507] on strong "Input cost breakdown" at bounding box center [205, 513] width 238 height 24
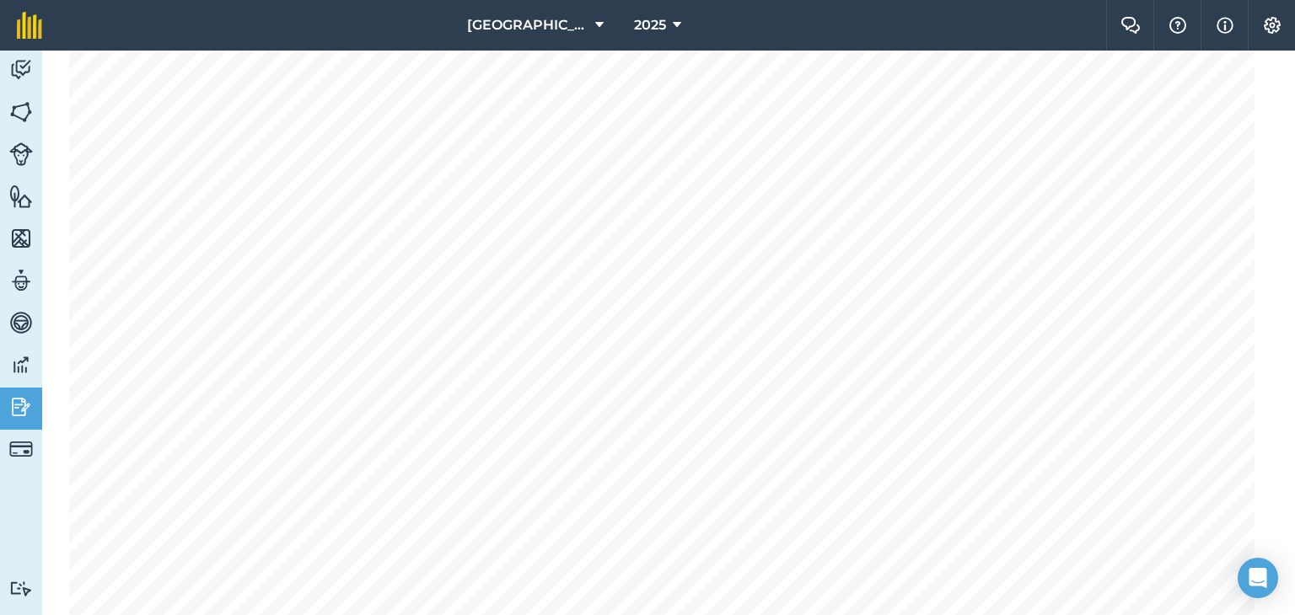
scroll to position [169, 0]
